Goal: Download file/media

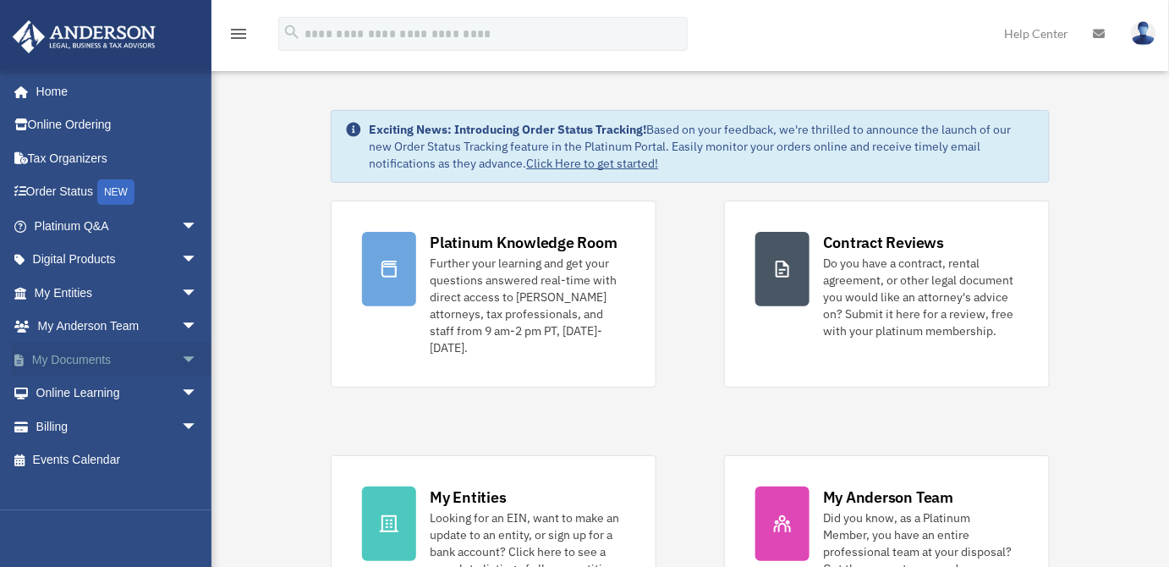
click at [181, 354] on span "arrow_drop_down" at bounding box center [198, 360] width 34 height 35
click at [74, 393] on link "Box" at bounding box center [124, 393] width 200 height 34
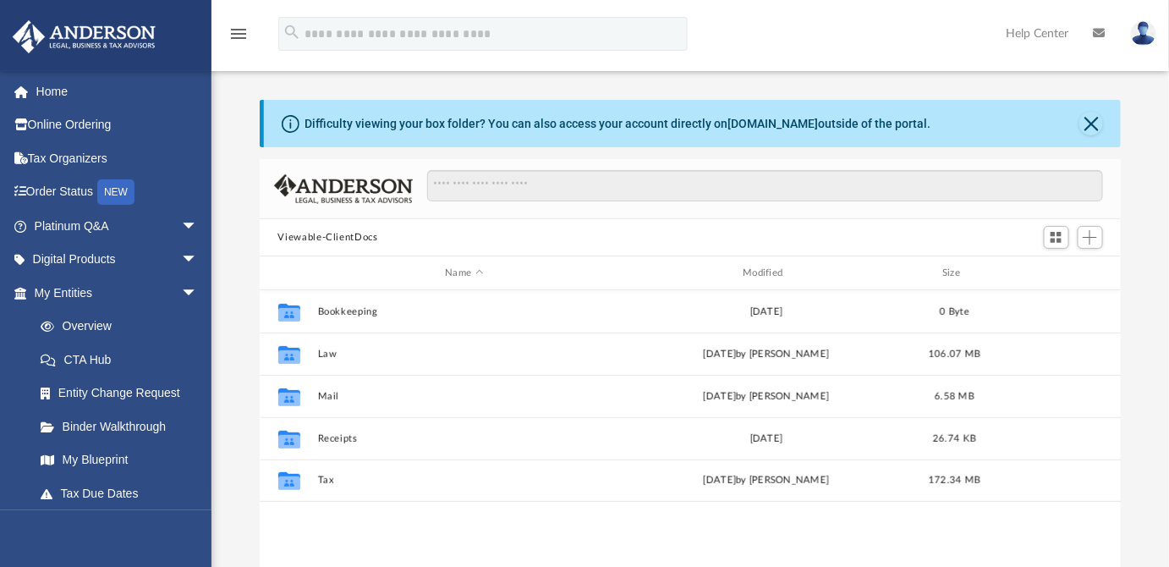
scroll to position [372, 850]
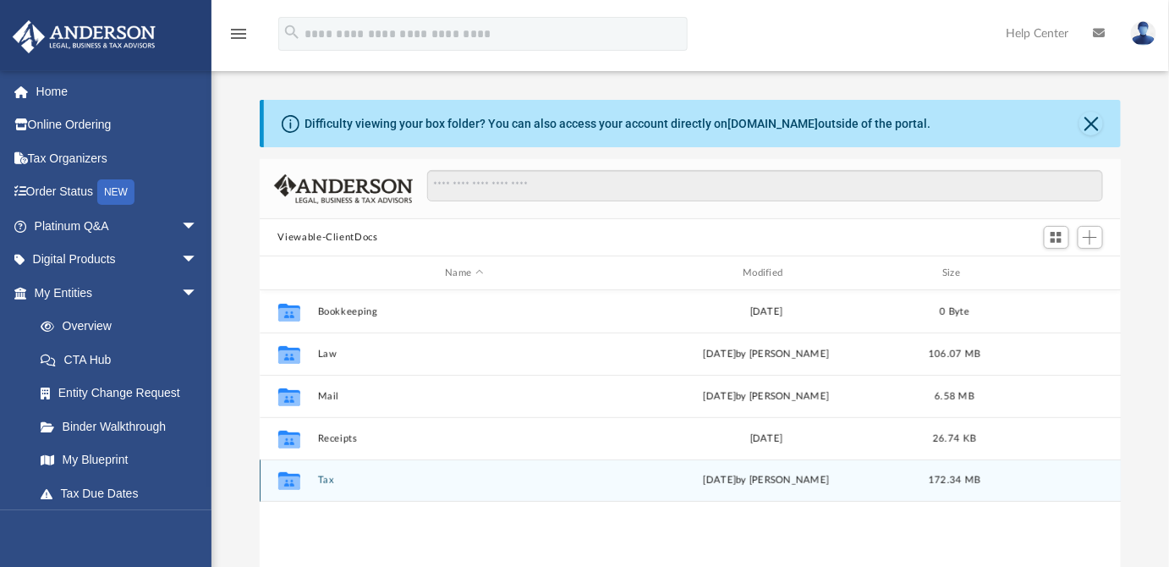
click at [320, 482] on button "Tax" at bounding box center [464, 479] width 294 height 11
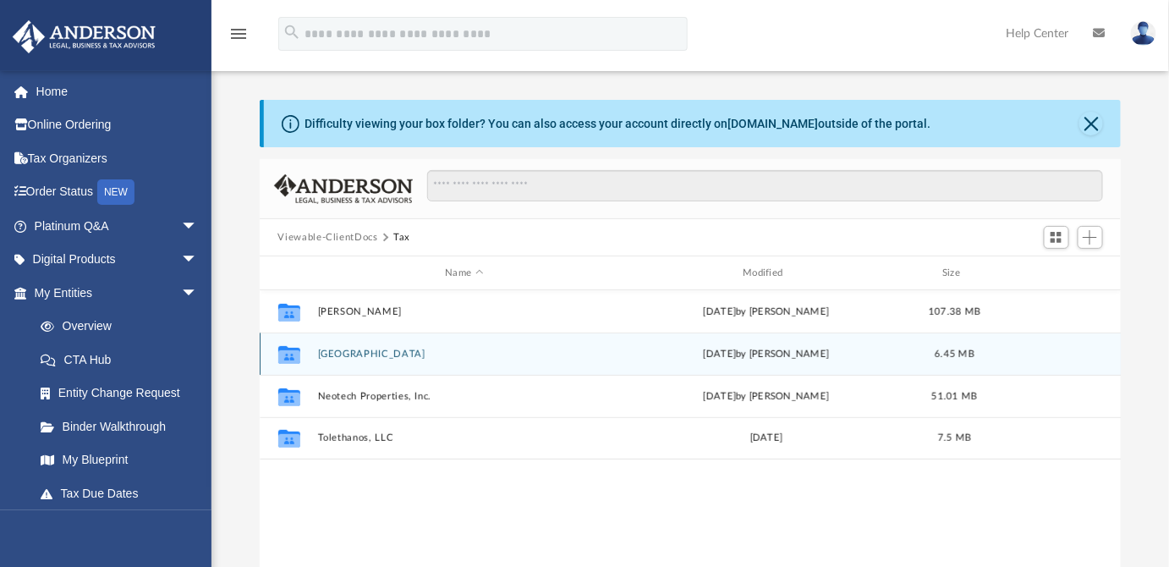
click at [341, 348] on button "Kydos Castle" at bounding box center [464, 353] width 294 height 11
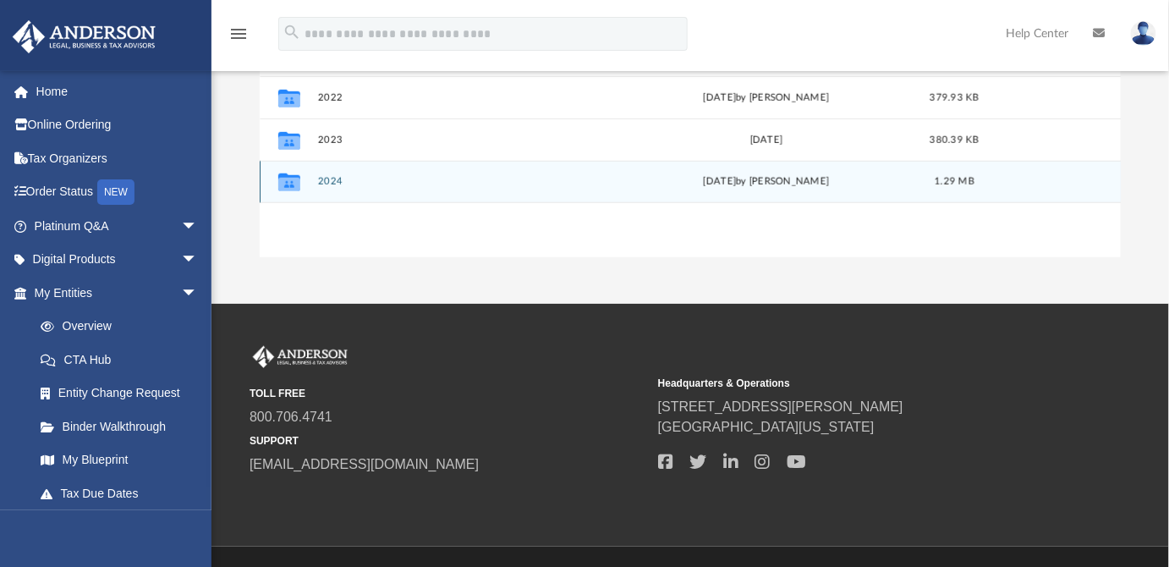
scroll to position [383, 0]
click at [337, 178] on button "2024" at bounding box center [464, 181] width 294 height 11
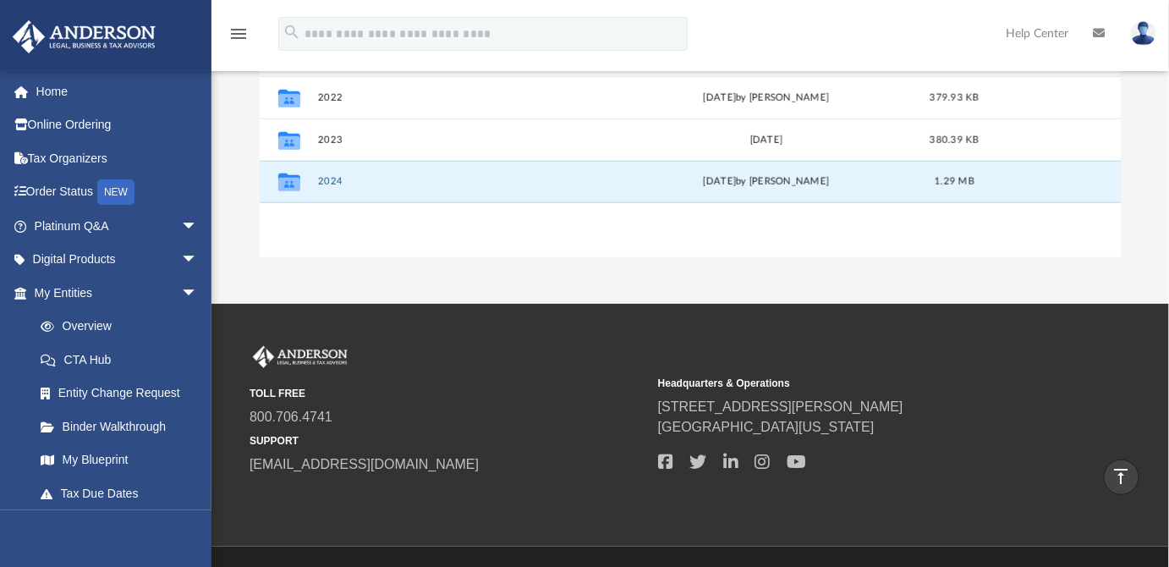
scroll to position [27, 0]
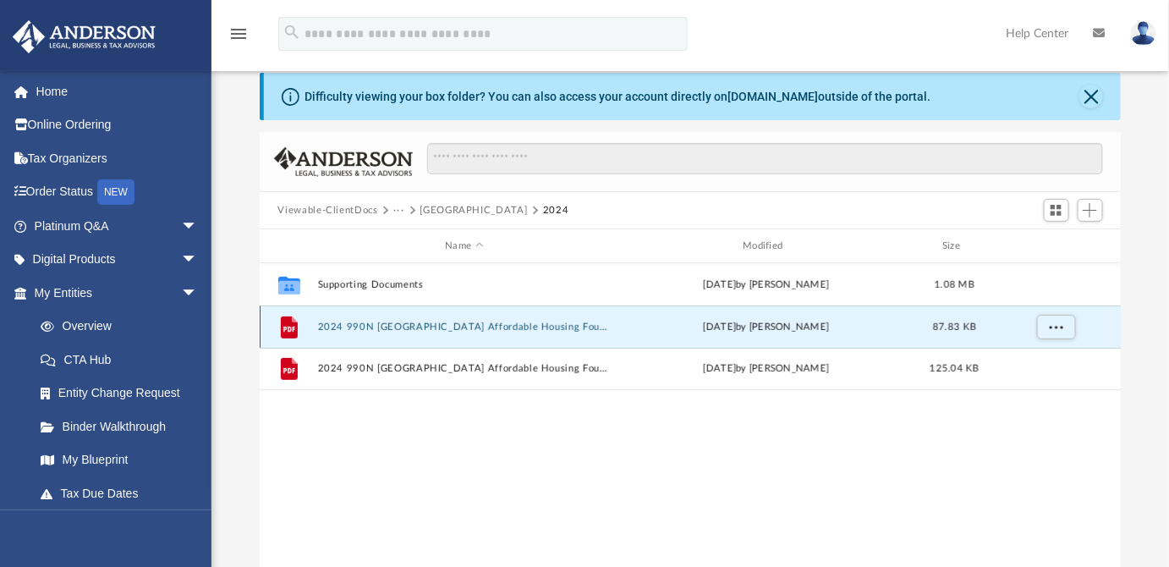
click at [390, 325] on button "2024 990N Kydos Castle Affordable Housing Foundation - Filing Instructions.pdf" at bounding box center [464, 326] width 294 height 11
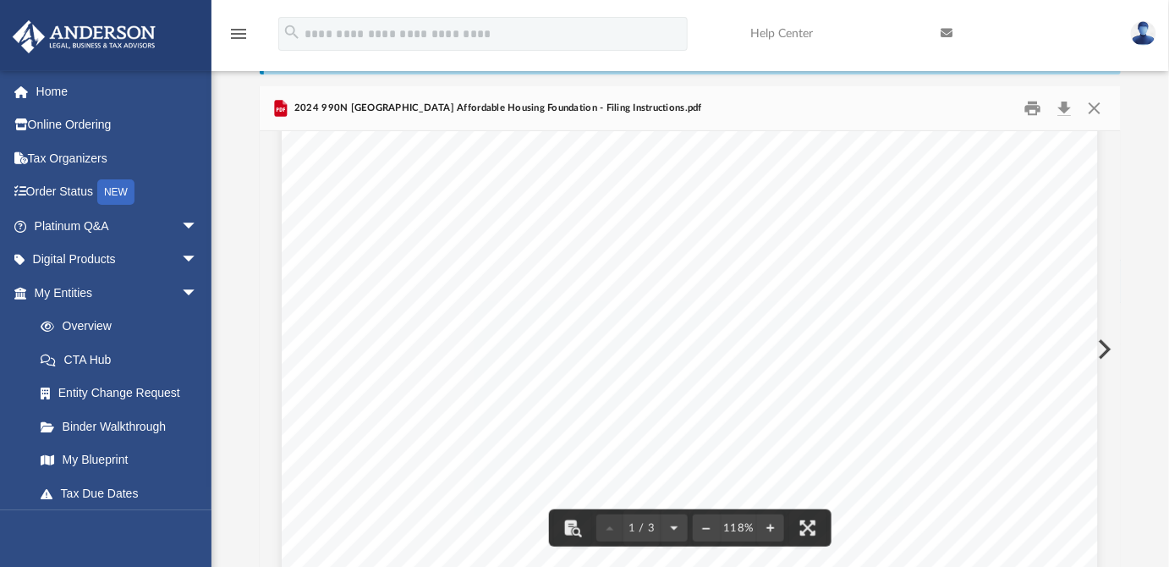
scroll to position [255, 0]
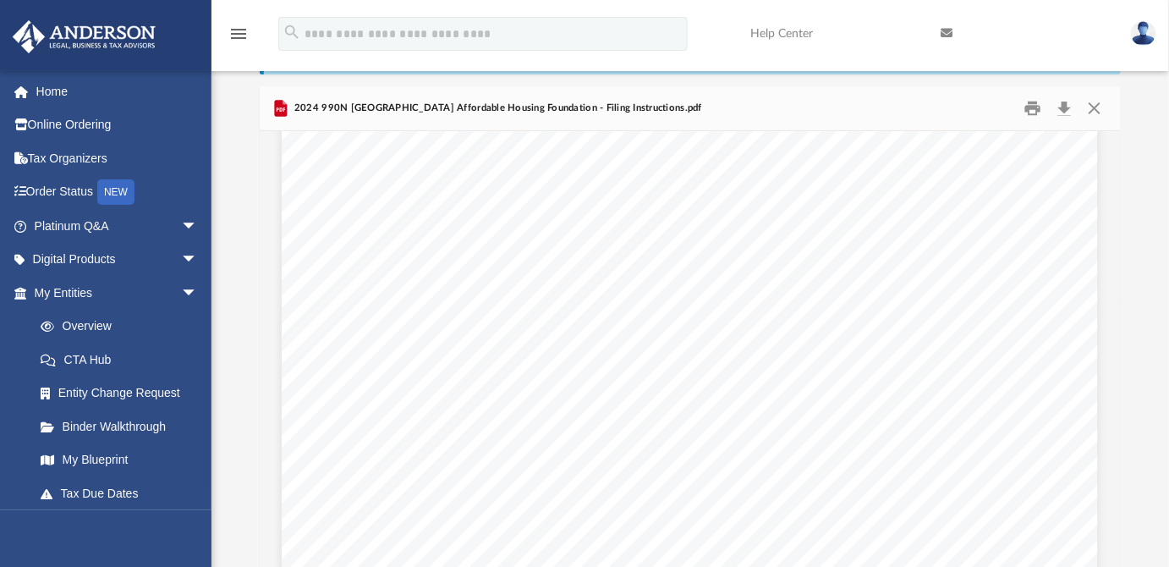
click at [887, 345] on div "September 25, 2025 Kydos Castle Affordable Housing Foundation P.O. BOX 3096 HAY…" at bounding box center [690, 417] width 816 height 1056
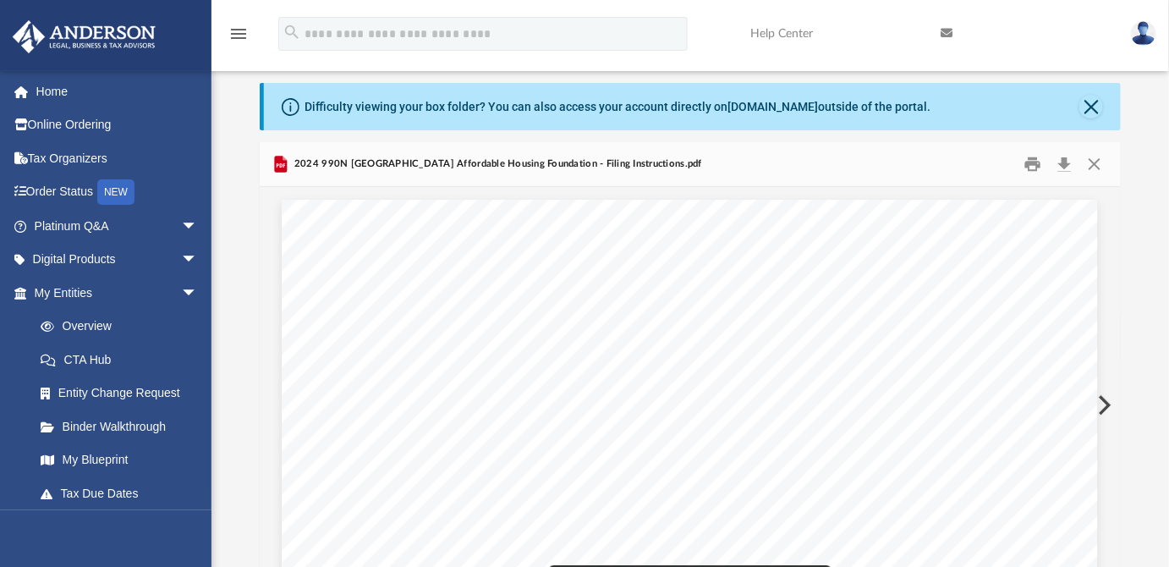
scroll to position [0, 0]
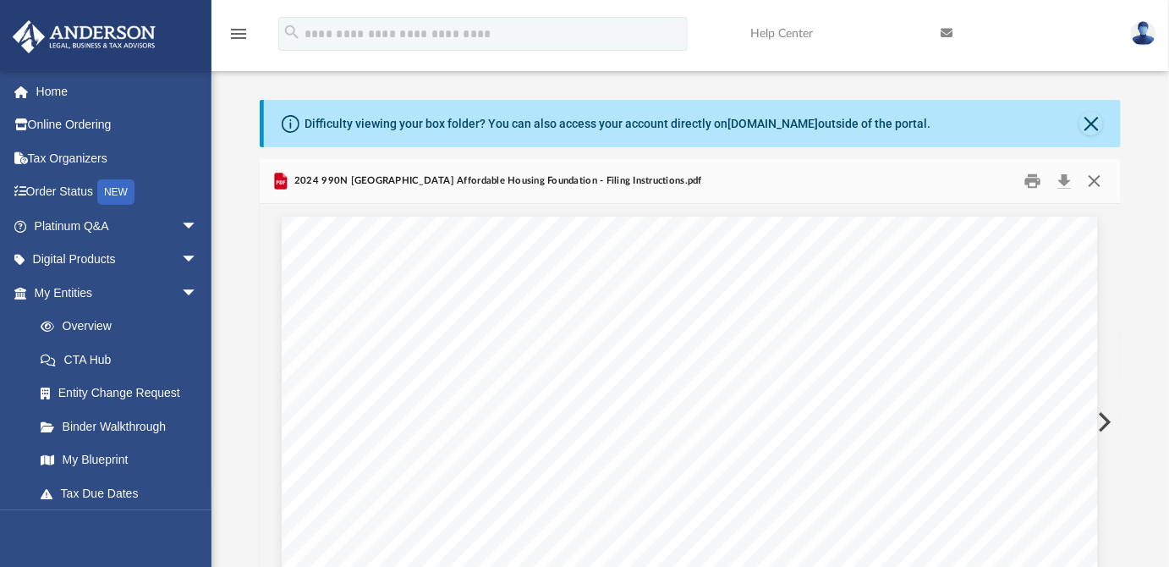
click at [1092, 183] on button "Close" at bounding box center [1094, 181] width 30 height 26
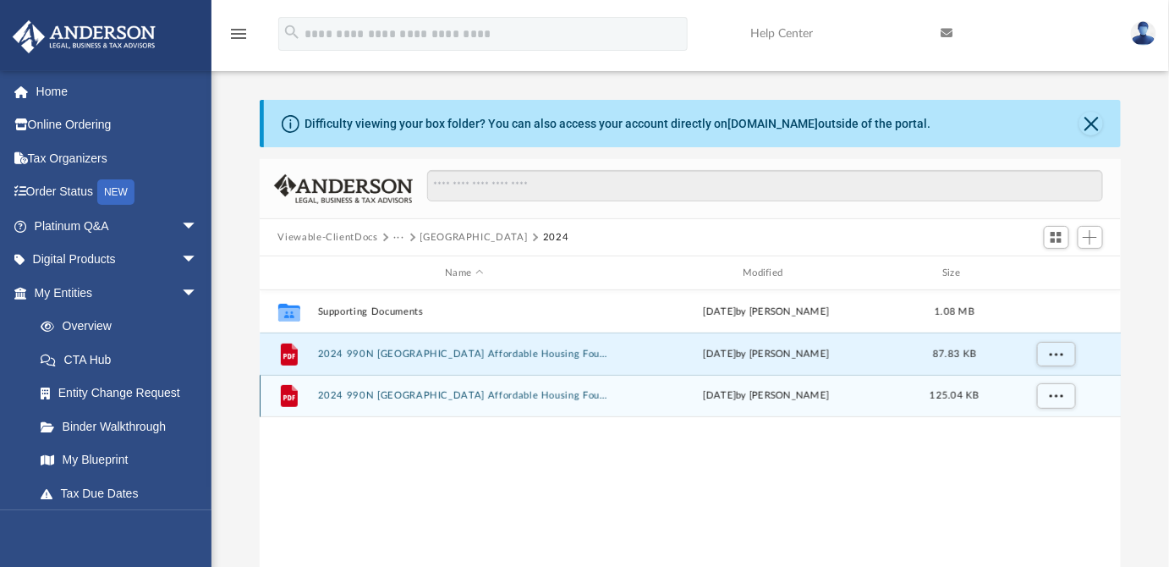
click at [402, 397] on button "2024 990N Kydos Castle Affordable Housing Foundation - Review Copy.pdf" at bounding box center [464, 395] width 294 height 11
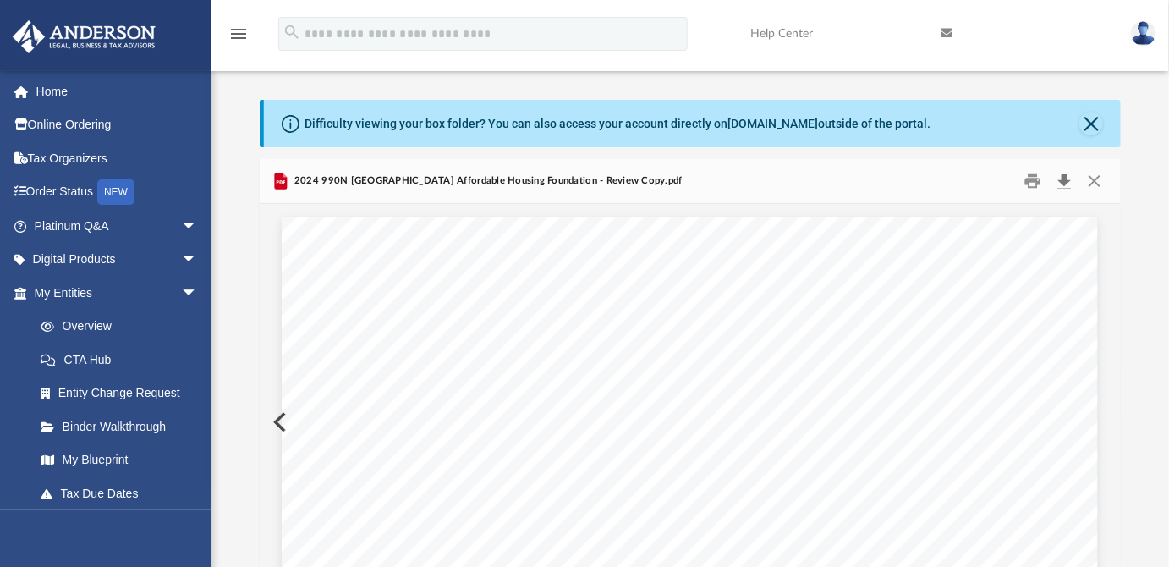
click at [1066, 183] on button "Download" at bounding box center [1064, 181] width 30 height 26
click at [1107, 184] on button "Close" at bounding box center [1094, 181] width 30 height 26
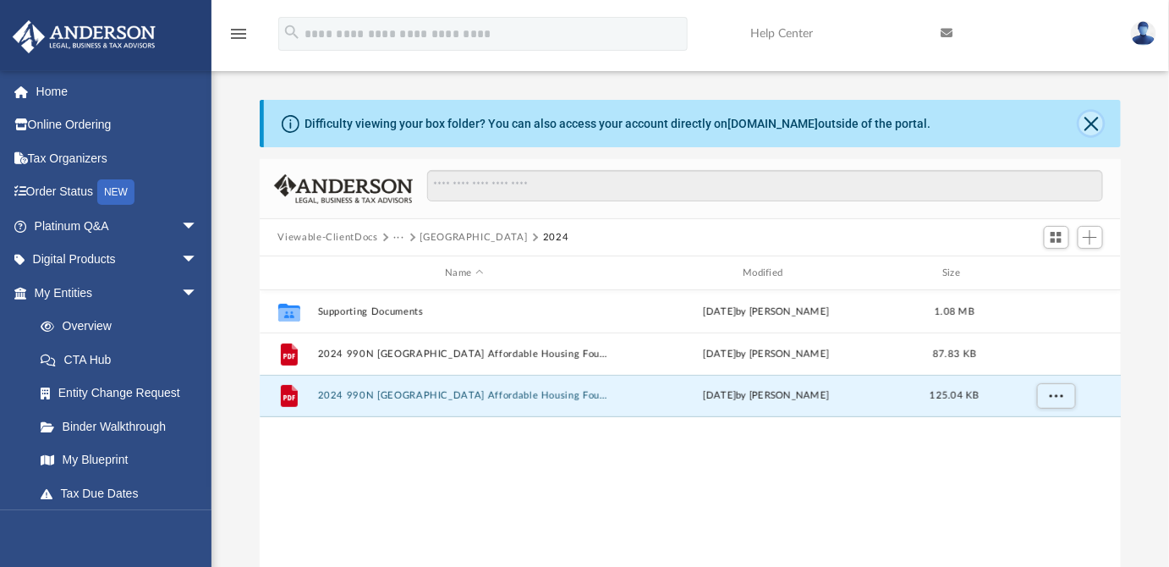
click at [1093, 126] on button "Close" at bounding box center [1091, 124] width 24 height 24
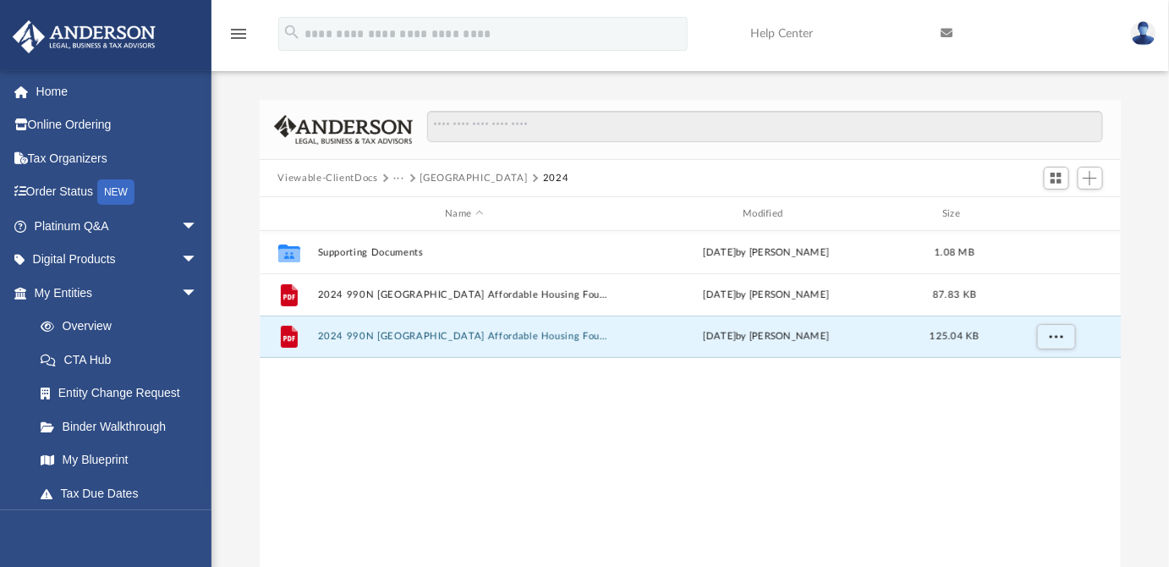
click at [391, 175] on span "Viewable-ClientDocs" at bounding box center [335, 178] width 116 height 15
click at [395, 178] on button "···" at bounding box center [398, 178] width 11 height 15
click at [408, 209] on li "Tax" at bounding box center [411, 208] width 16 height 18
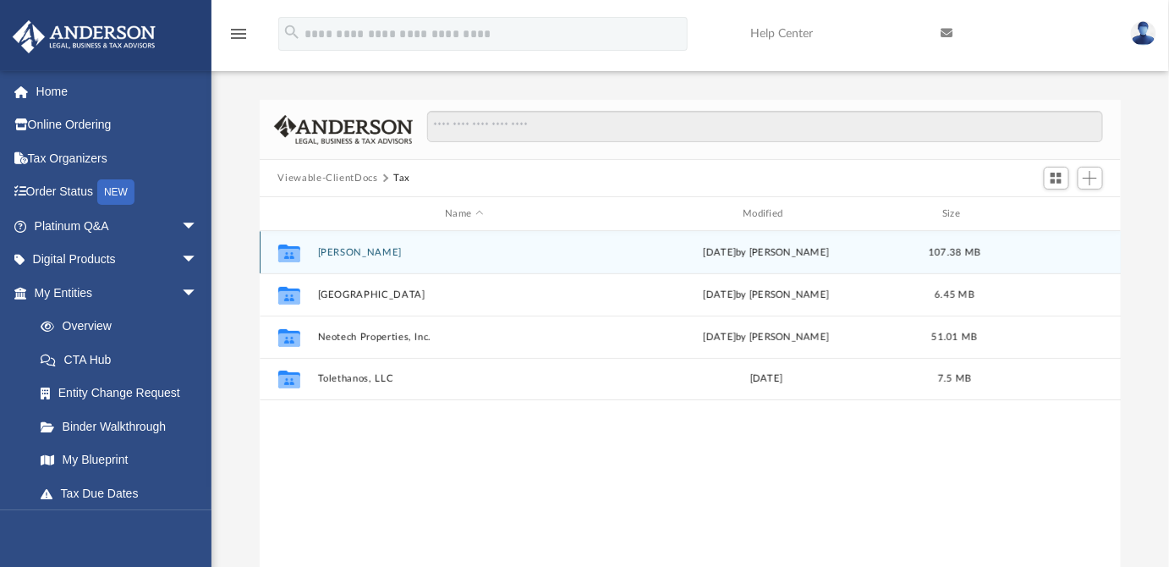
click at [348, 255] on button "Elsousou, Tony" at bounding box center [464, 252] width 294 height 11
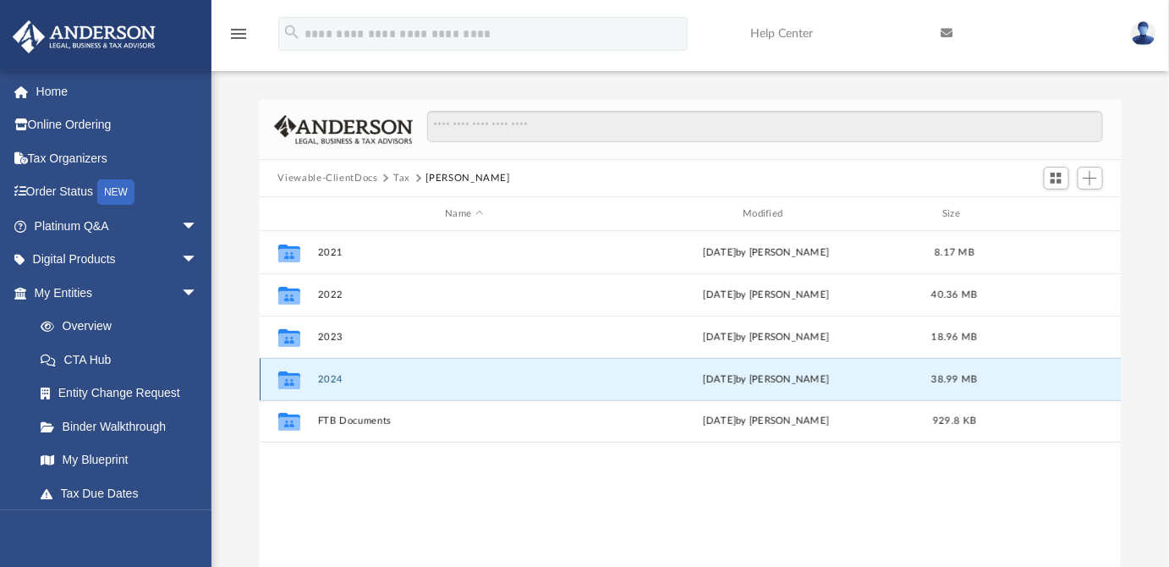
click at [328, 382] on button "2024" at bounding box center [464, 379] width 294 height 11
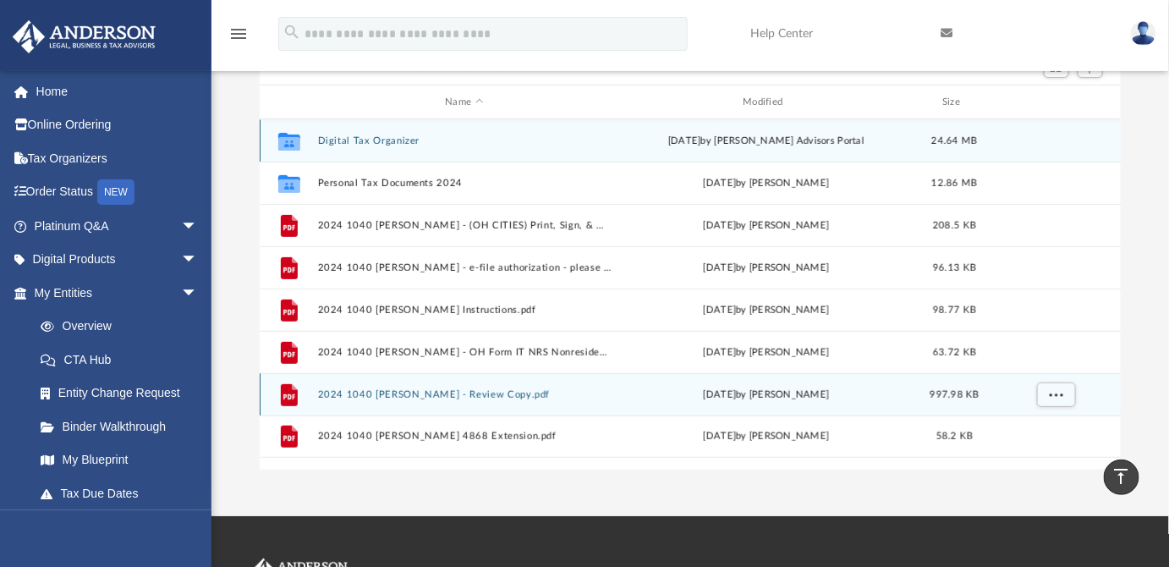
scroll to position [112, 0]
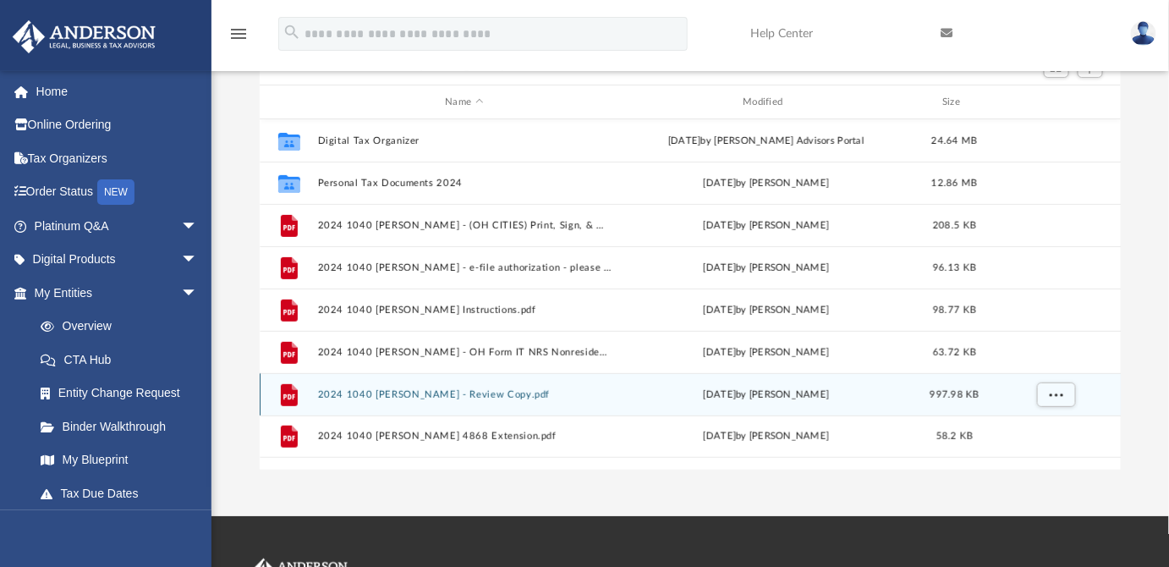
click at [477, 394] on button "2024 1040 Elsousou, Tony - Review Copy.pdf" at bounding box center [464, 394] width 294 height 11
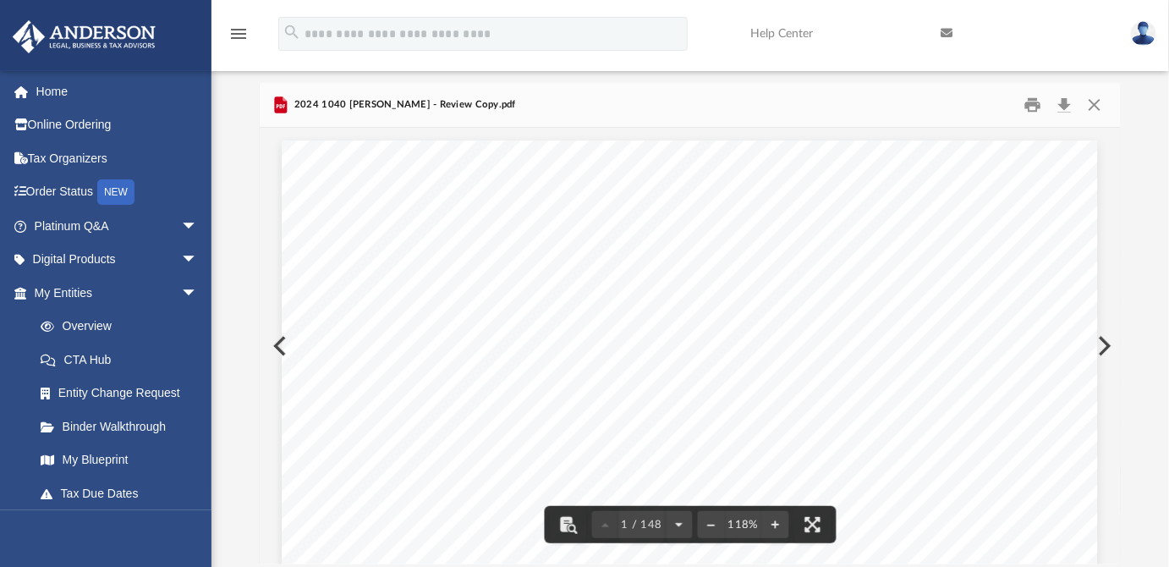
scroll to position [0, 0]
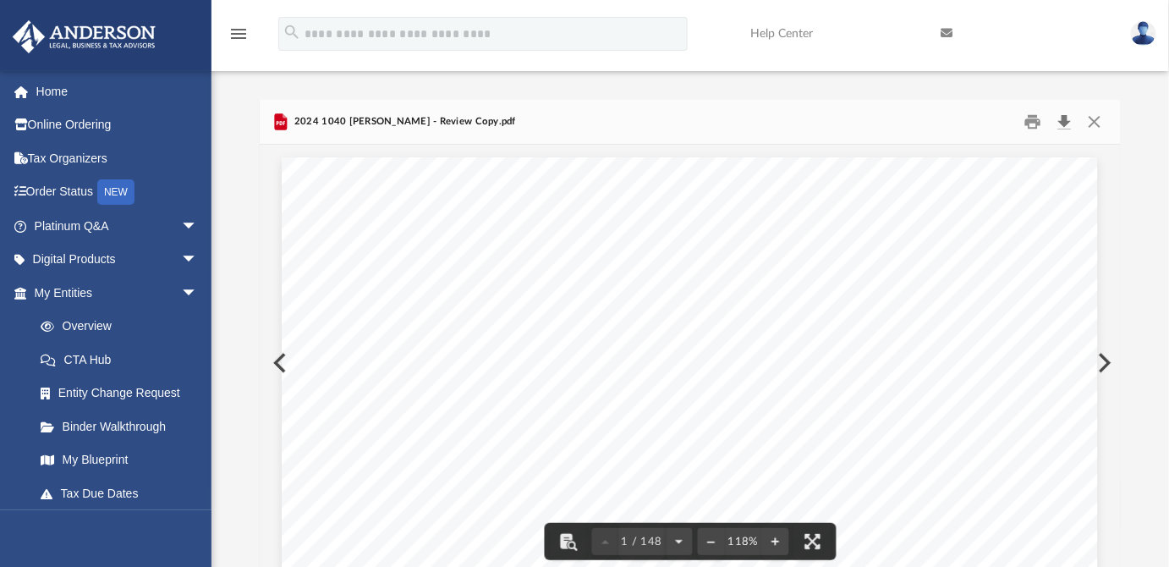
click at [1060, 125] on button "Download" at bounding box center [1064, 122] width 30 height 26
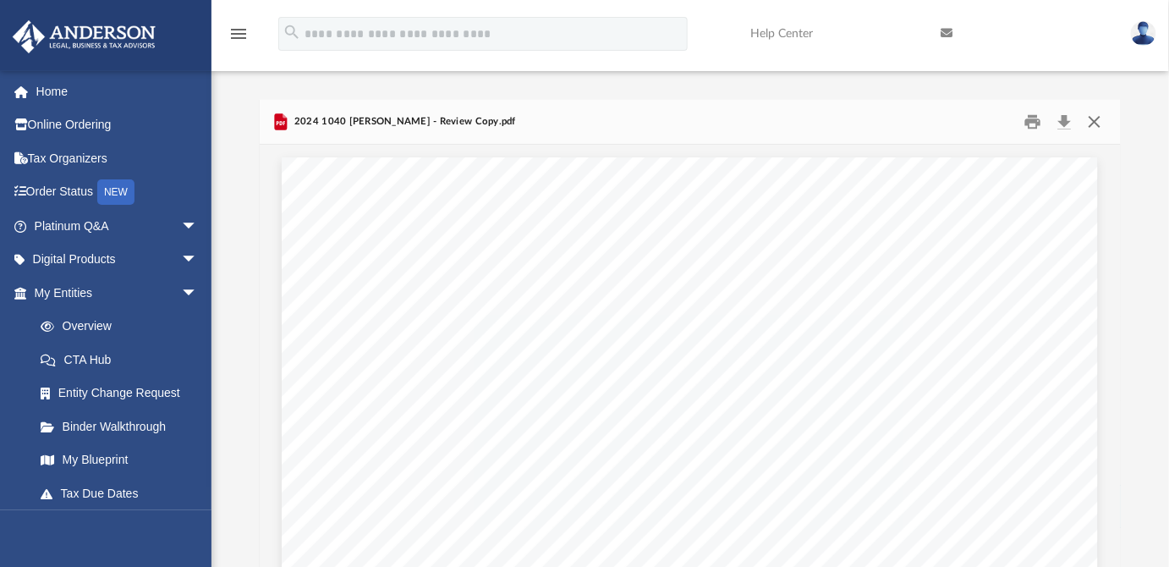
click at [1089, 118] on button "Close" at bounding box center [1094, 122] width 30 height 26
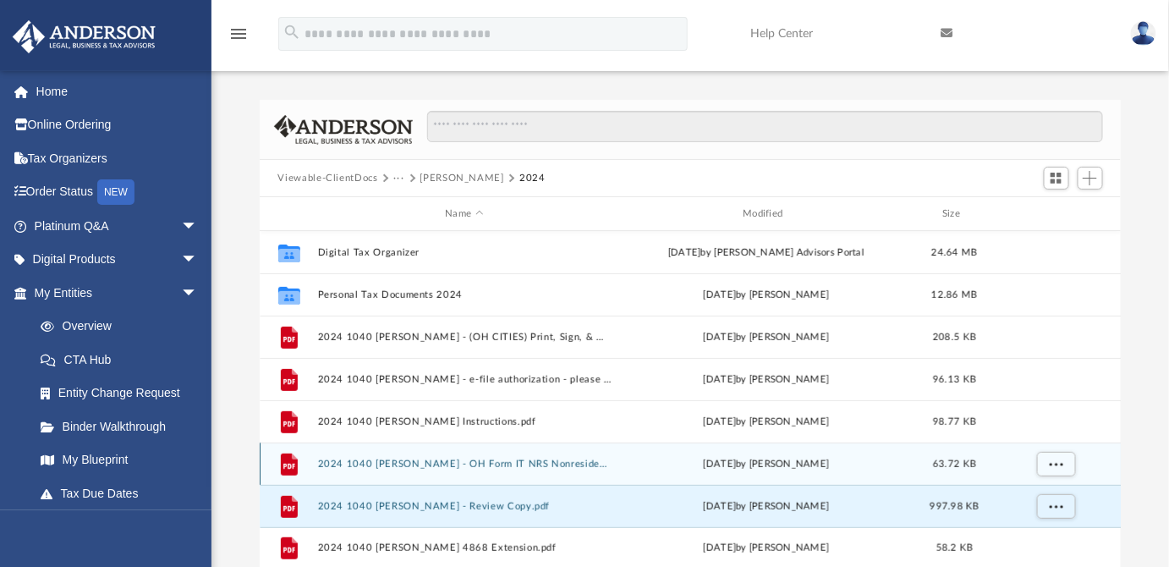
click at [481, 465] on button "2024 1040 Elsousou, Tony - OH Form IT NRS Nonresident Statement.pdf" at bounding box center [464, 463] width 294 height 11
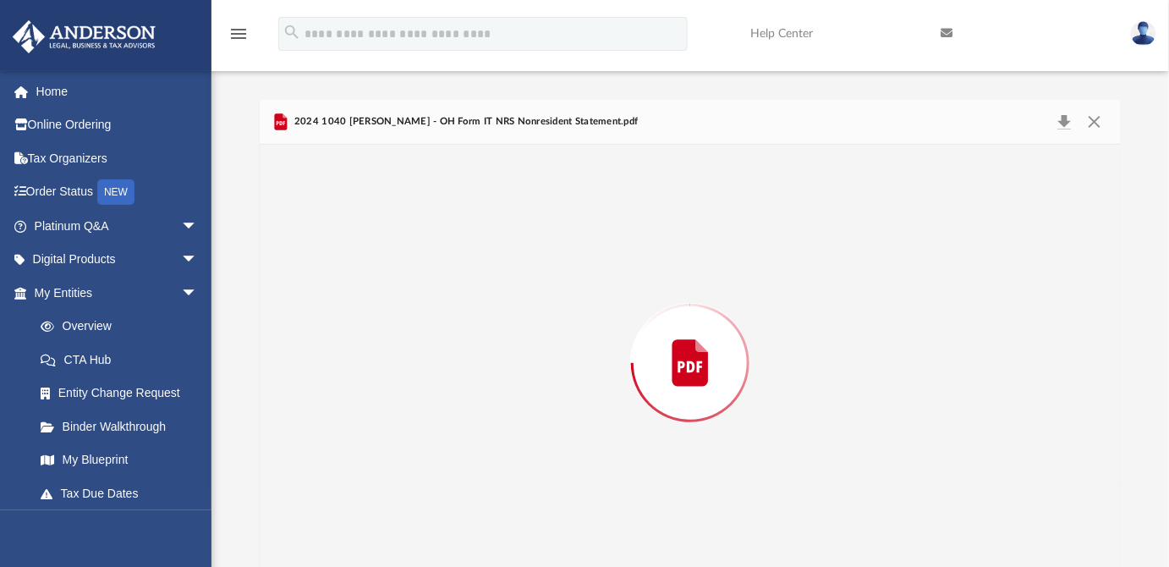
scroll to position [14, 0]
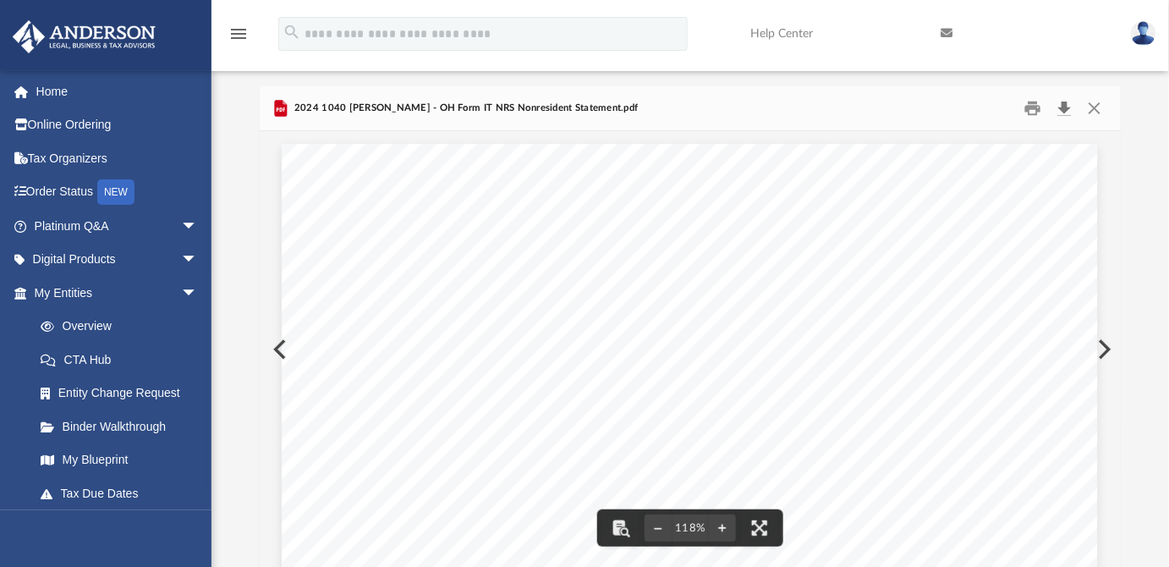
click at [1062, 111] on button "Download" at bounding box center [1064, 109] width 30 height 26
click at [1104, 113] on button "Close" at bounding box center [1094, 109] width 30 height 26
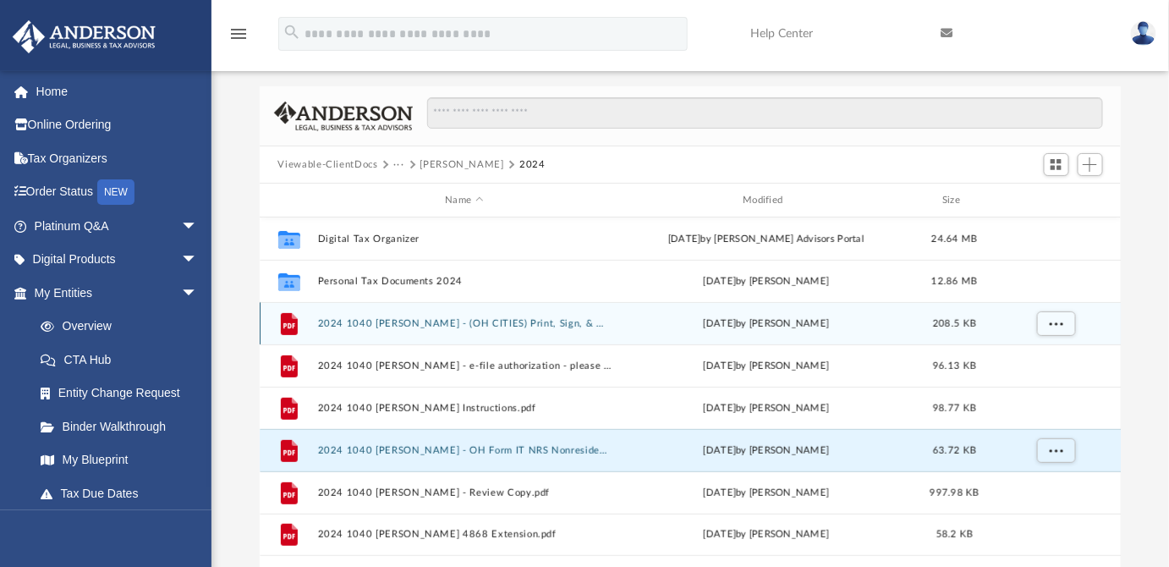
click at [552, 321] on button "2024 1040 Elsousou, Tony - (OH CITIES) Print, Sign, & Mail.pdf" at bounding box center [464, 323] width 294 height 11
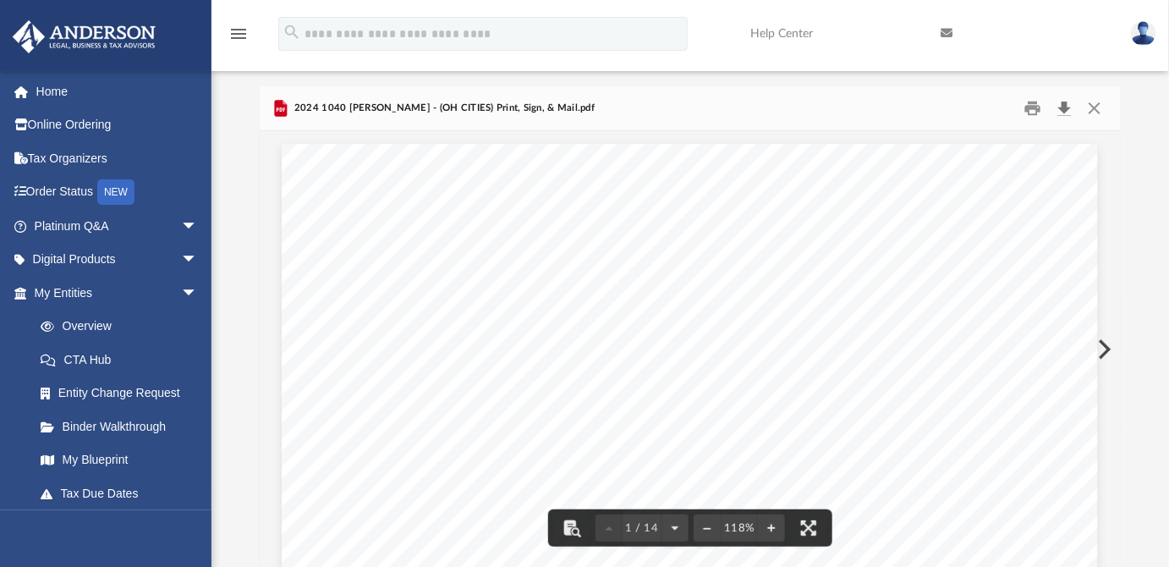
click at [1063, 105] on button "Download" at bounding box center [1064, 109] width 30 height 26
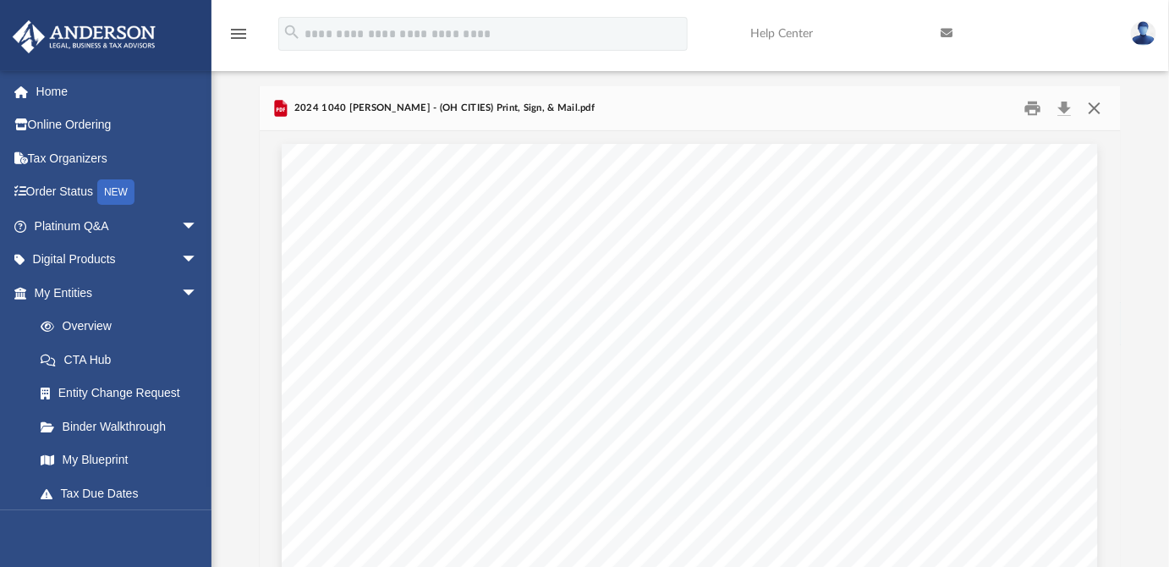
click at [1095, 108] on button "Close" at bounding box center [1094, 109] width 30 height 26
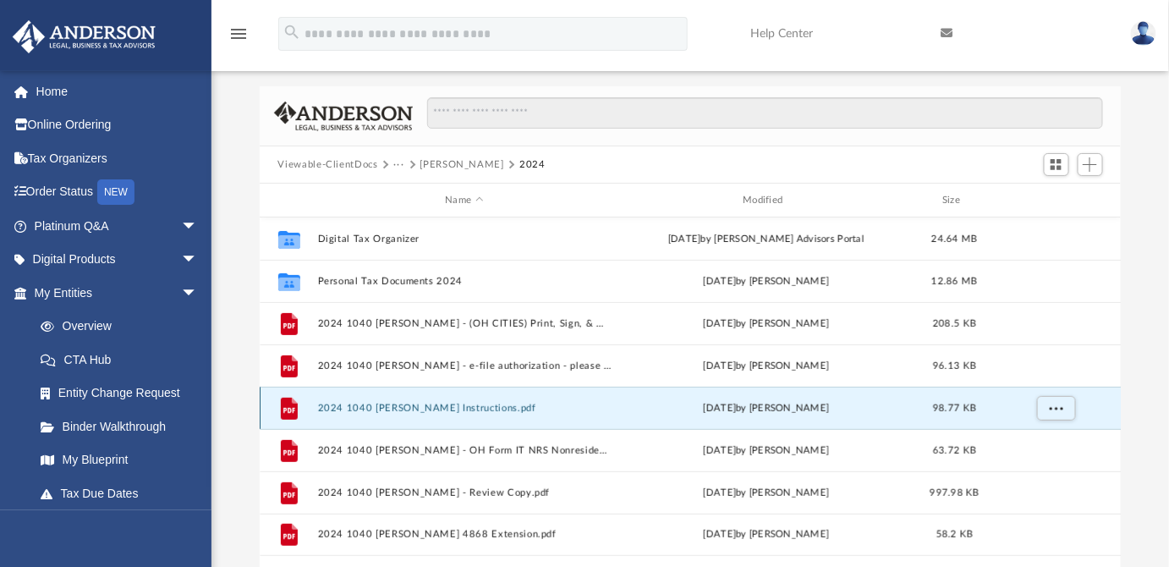
click at [497, 403] on button "2024 1040 Elsousou, Tony - Filing Instructions.pdf" at bounding box center [464, 408] width 294 height 11
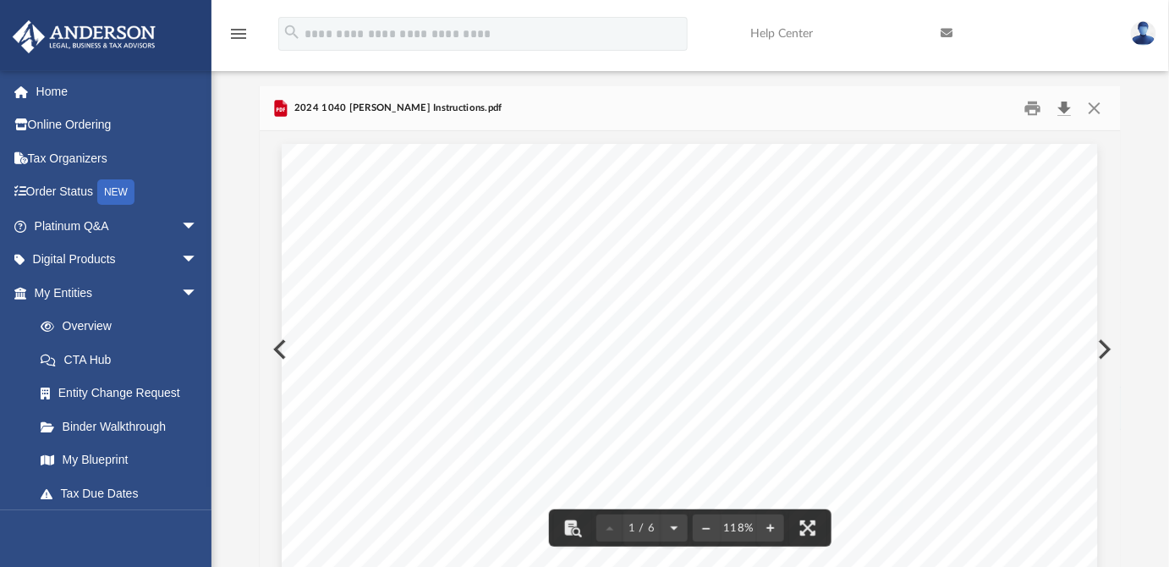
click at [1065, 104] on button "Download" at bounding box center [1064, 109] width 30 height 26
click at [1094, 111] on button "Close" at bounding box center [1094, 109] width 30 height 26
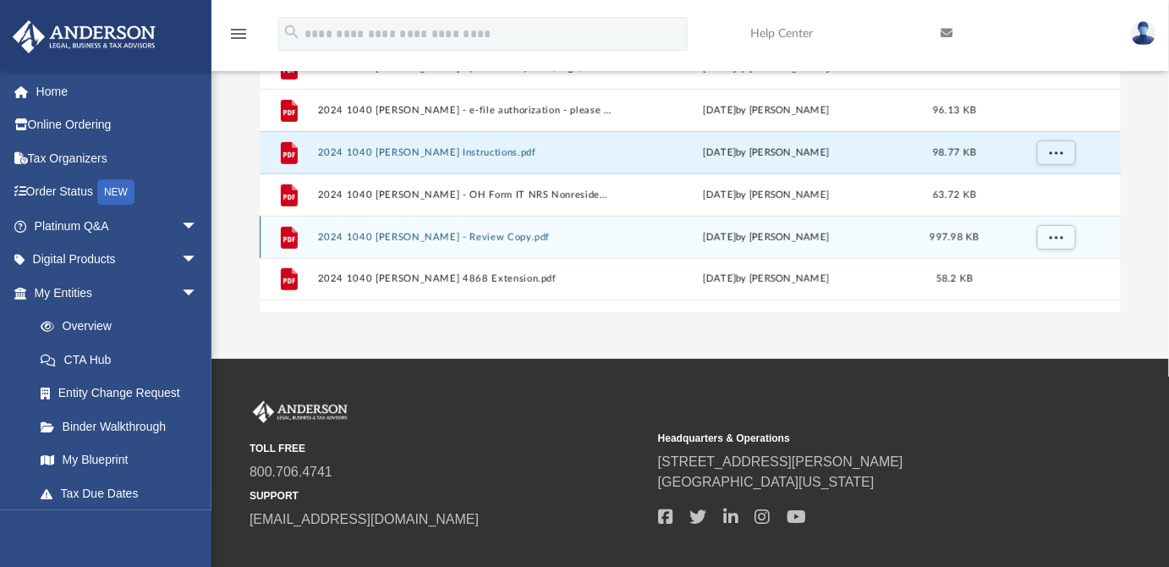
scroll to position [269, 0]
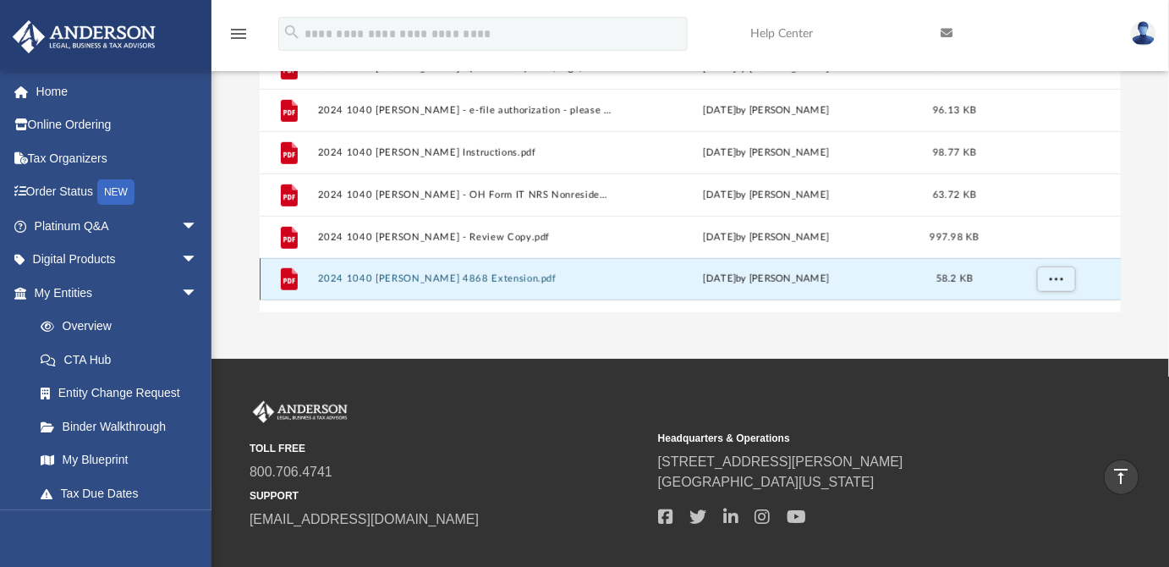
click at [518, 281] on button "2024 1040 ELSOUSOU, TONY 4868 Extension.pdf" at bounding box center [464, 278] width 294 height 11
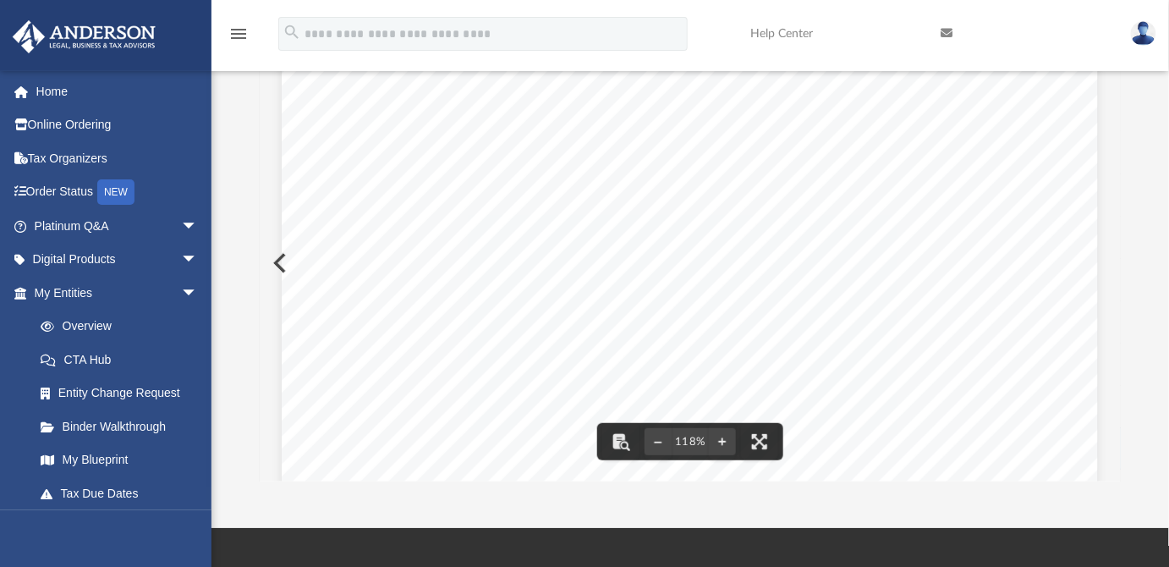
scroll to position [0, 0]
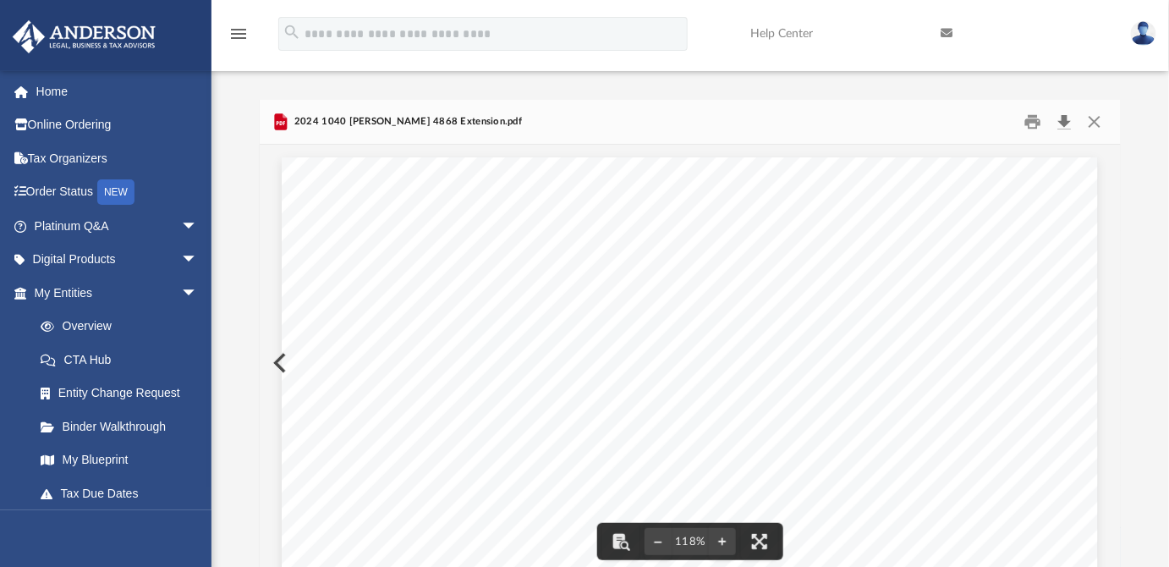
click at [1064, 123] on button "Download" at bounding box center [1064, 122] width 30 height 26
